Goal: Find contact information: Find contact information

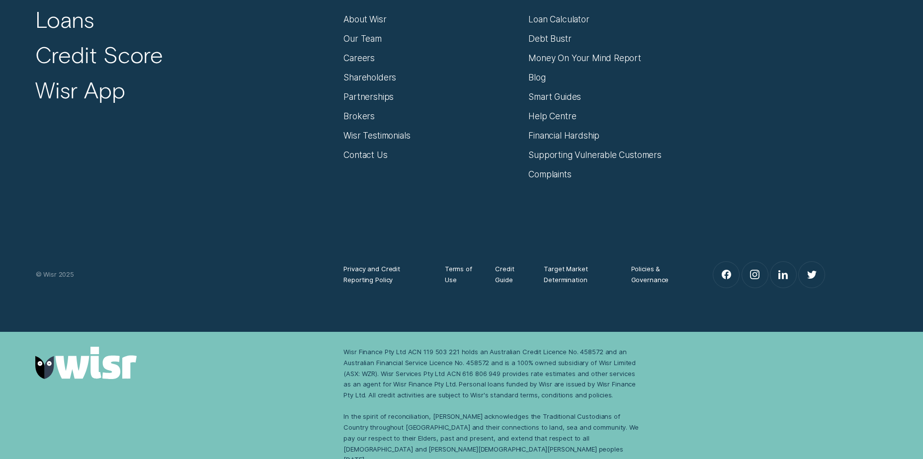
click at [527, 406] on div "Wisr Finance Pty Ltd ACN 119 503 221 holds an Australian Credit Licence No. 458…" at bounding box center [492, 406] width 297 height 118
drag, startPoint x: 360, startPoint y: 352, endPoint x: 722, endPoint y: 453, distance: 375.3
click at [722, 453] on div "Wisr Finance Pty Ltd ACN 119 503 221 holds an Australian Credit Licence No. 458…" at bounding box center [461, 406] width 923 height 149
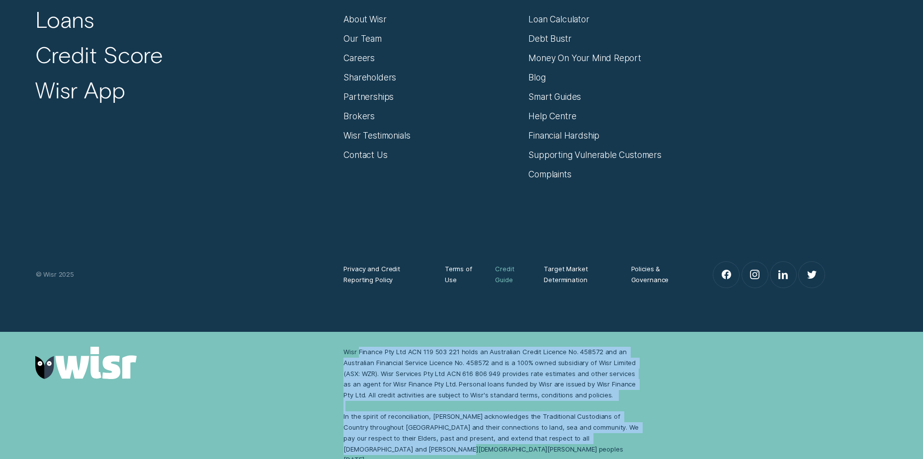
click at [488, 321] on div "Wisr: For Smarter Money Decisions Our Products Loans Credit Score Wisr App Abou…" at bounding box center [461, 111] width 923 height 442
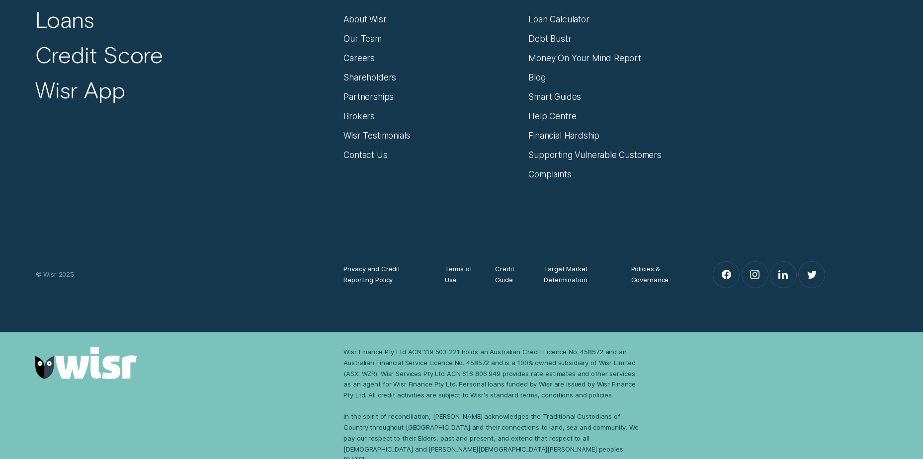
click at [444, 391] on div "Wisr Finance Pty Ltd ACN 119 503 221 holds an Australian Credit Licence No. 458…" at bounding box center [492, 406] width 297 height 118
click at [653, 285] on div at bounding box center [657, 285] width 52 height 0
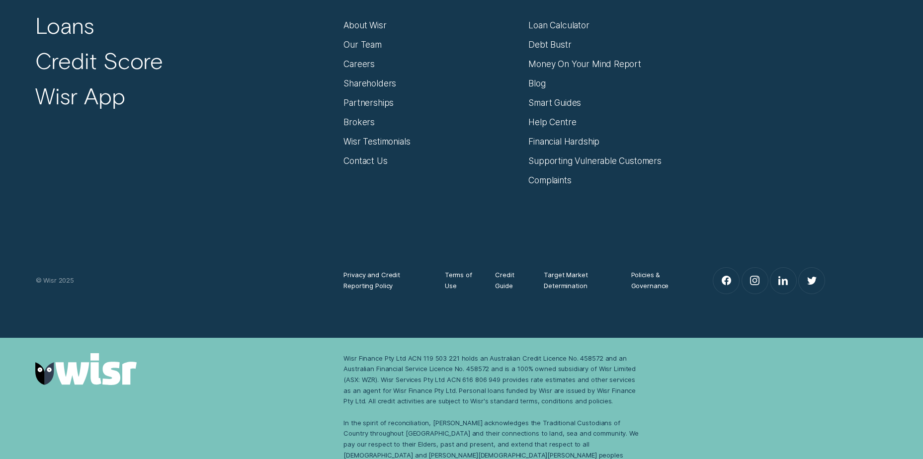
scroll to position [915, 0]
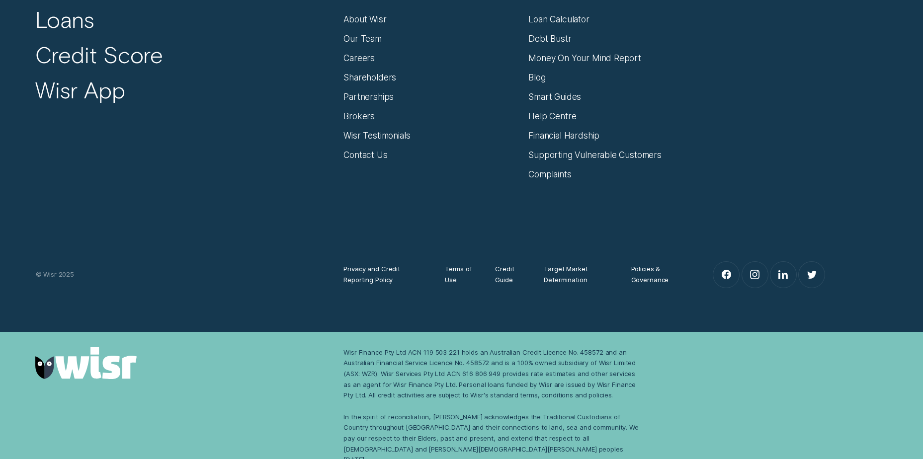
click at [273, 176] on div "Our Products Loans Credit Score Wisr App About Wisr About Wisr Our Team Careers…" at bounding box center [461, 74] width 863 height 209
click at [143, 161] on div "Our Products Loans Credit Score Wisr App About Wisr About Wisr Our Team Careers…" at bounding box center [461, 74] width 863 height 209
drag, startPoint x: 344, startPoint y: 349, endPoint x: 408, endPoint y: 352, distance: 63.7
click at [408, 352] on div "Wisr Finance Pty Ltd ACN 119 503 221 holds an Australian Credit Licence No. 458…" at bounding box center [493, 406] width 308 height 118
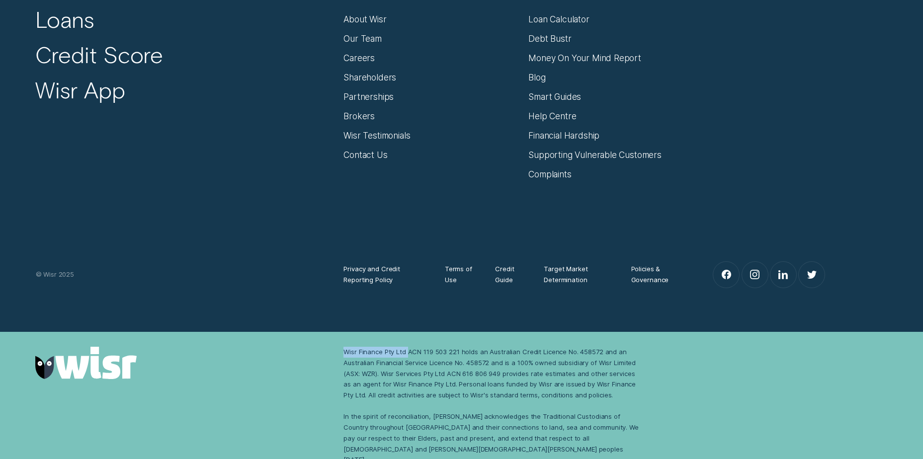
copy div "Wisr Finance Pty Ltd"
click at [566, 388] on div "Wisr Finance Pty Ltd ACN 119 503 221 holds an Australian Credit Licence No. 458…" at bounding box center [492, 406] width 297 height 118
